Goal: Information Seeking & Learning: Learn about a topic

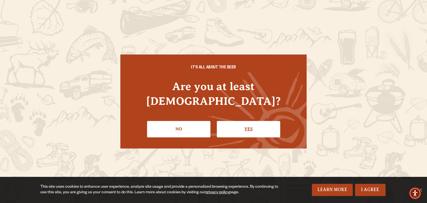
click at [239, 122] on link "Yes" at bounding box center [248, 129] width 63 height 16
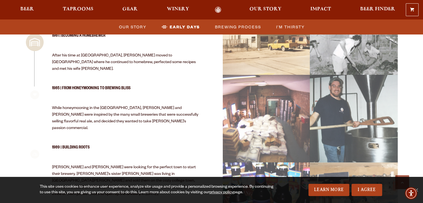
scroll to position [584, 0]
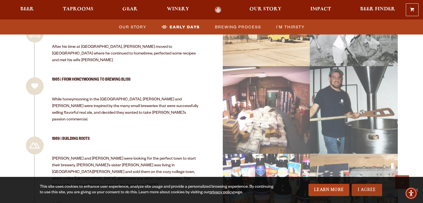
click at [366, 189] on link "I Agree" at bounding box center [367, 190] width 31 height 12
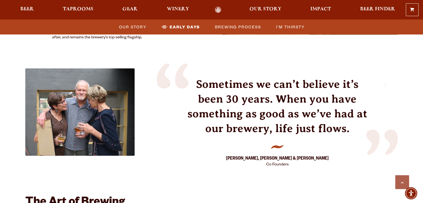
scroll to position [824, 0]
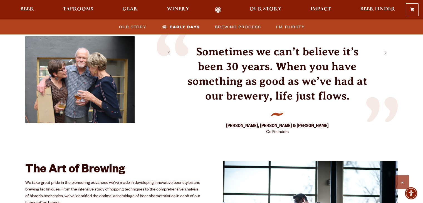
click at [262, 123] on strong "[PERSON_NAME], [PERSON_NAME] & [PERSON_NAME]" at bounding box center [277, 126] width 103 height 6
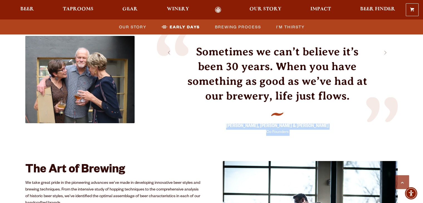
drag, startPoint x: 262, startPoint y: 83, endPoint x: 288, endPoint y: 89, distance: 26.8
click at [288, 112] on div "Doug, Wynne & Corkie Co Founders" at bounding box center [277, 124] width 103 height 24
copy section "Doug, Wynne & Corkie Co Founders"
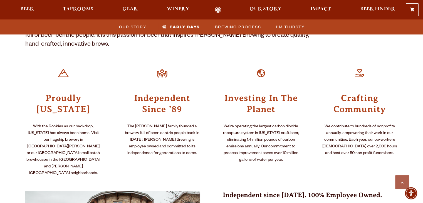
scroll to position [45, 0]
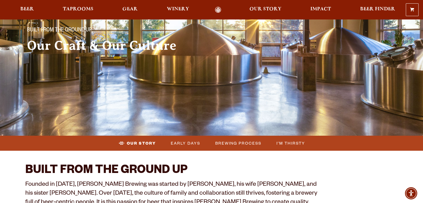
click at [167, 183] on p "Founded in [DATE], [PERSON_NAME] Brewing was started by [PERSON_NAME], his wife…" at bounding box center [172, 199] width 294 height 36
drag, startPoint x: 167, startPoint y: 183, endPoint x: 159, endPoint y: 183, distance: 8.6
click at [159, 183] on p "Founded in [DATE], [PERSON_NAME] Brewing was started by [PERSON_NAME], his wife…" at bounding box center [172, 199] width 294 height 36
copy p "[PERSON_NAME]"
click at [80, 186] on p "Founded in [DATE], [PERSON_NAME] Brewing was started by [PERSON_NAME], his wife…" at bounding box center [172, 199] width 294 height 36
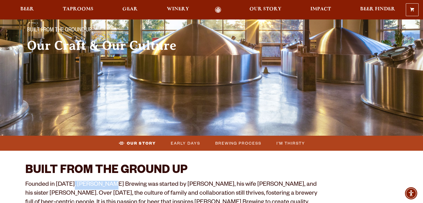
drag, startPoint x: 80, startPoint y: 186, endPoint x: 93, endPoint y: 186, distance: 13.3
click at [93, 186] on p "Founded in [DATE], [PERSON_NAME] Brewing was started by [PERSON_NAME], his wife…" at bounding box center [172, 199] width 294 height 36
copy p "[PERSON_NAME] Brewing"
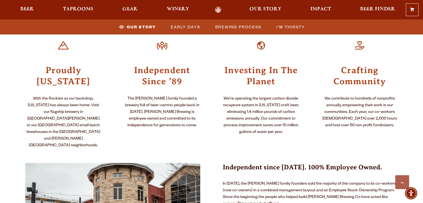
scroll to position [462, 0]
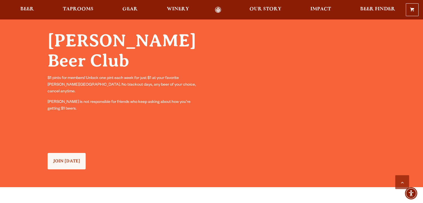
scroll to position [640, 0]
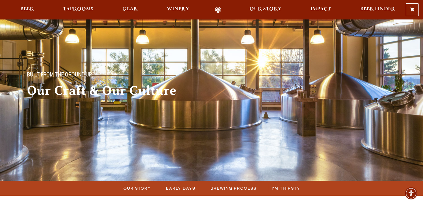
scroll to position [167, 0]
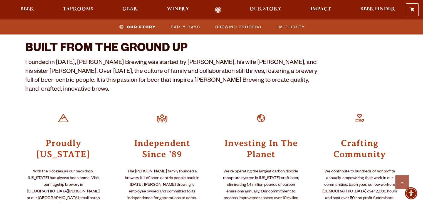
click at [156, 61] on p "Founded in [DATE], [PERSON_NAME] Brewing was started by [PERSON_NAME], his wife…" at bounding box center [172, 77] width 294 height 36
drag, startPoint x: 156, startPoint y: 61, endPoint x: 173, endPoint y: 61, distance: 16.4
click at [173, 61] on p "Founded in [DATE], [PERSON_NAME] Brewing was started by [PERSON_NAME], his wife…" at bounding box center [172, 77] width 294 height 36
copy p "[PERSON_NAME]"
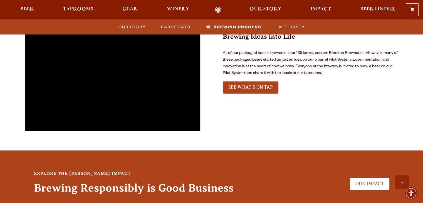
scroll to position [1335, 0]
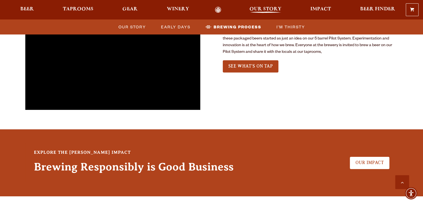
click at [279, 11] on span "Our Story" at bounding box center [265, 9] width 32 height 4
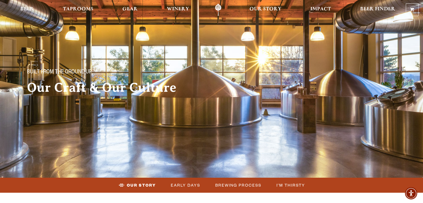
scroll to position [0, 0]
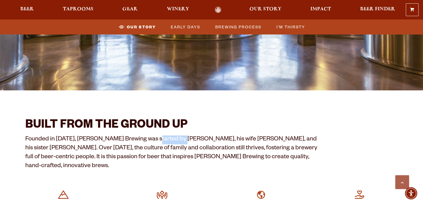
scroll to position [167, 0]
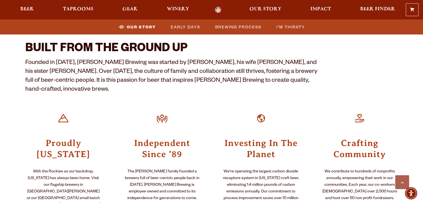
click at [80, 61] on p "Founded in [DATE], [PERSON_NAME] Brewing was started by [PERSON_NAME], his wife…" at bounding box center [172, 77] width 294 height 36
drag, startPoint x: 80, startPoint y: 61, endPoint x: 89, endPoint y: 61, distance: 8.9
click at [89, 61] on p "Founded in [DATE], [PERSON_NAME] Brewing was started by [PERSON_NAME], his wife…" at bounding box center [172, 77] width 294 height 36
copy p "[PERSON_NAME] Brewing"
